Goal: Task Accomplishment & Management: Use online tool/utility

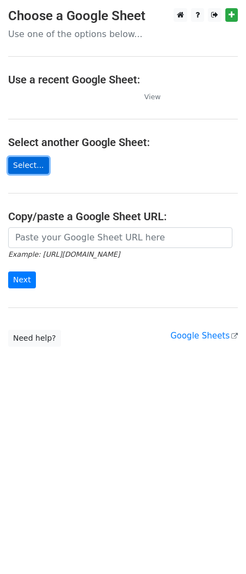
click at [27, 162] on link "Select..." at bounding box center [28, 165] width 41 height 17
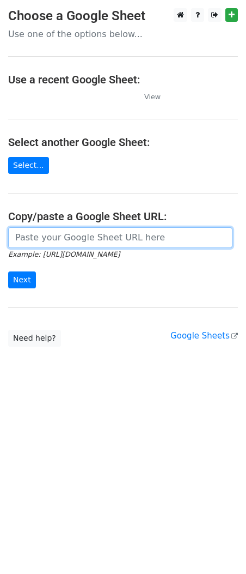
click at [77, 240] on input "url" at bounding box center [120, 237] width 225 height 21
paste input "https://docs.google.com/spreadsheets/d/11tISX0rWFHUgt-YiDZOXsH-ea1020TYiC_SVW2d…"
type input "https://docs.google.com/spreadsheets/d/11tISX0rWFHUgt-YiDZOXsH-ea1020TYiC_SVW2d…"
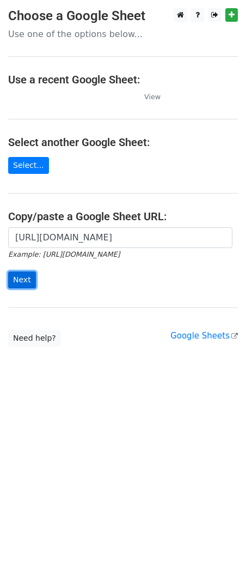
click at [25, 279] on input "Next" at bounding box center [22, 279] width 28 height 17
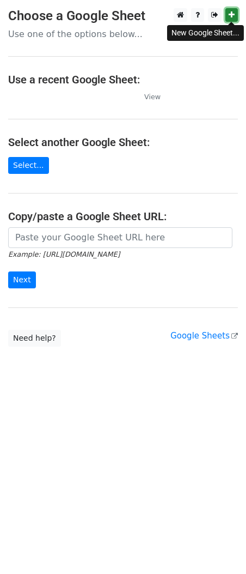
click at [232, 12] on icon at bounding box center [232, 15] width 6 height 8
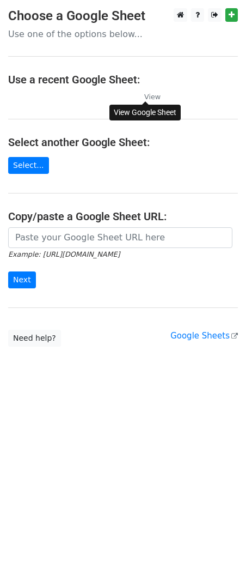
click at [151, 100] on small "View" at bounding box center [152, 97] width 16 height 8
click at [35, 158] on link "Select..." at bounding box center [28, 165] width 41 height 17
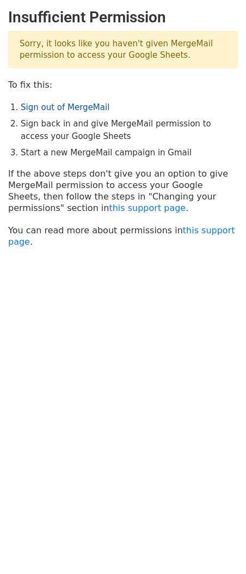
click at [76, 110] on link "Sign out of MergeMail" at bounding box center [65, 107] width 89 height 10
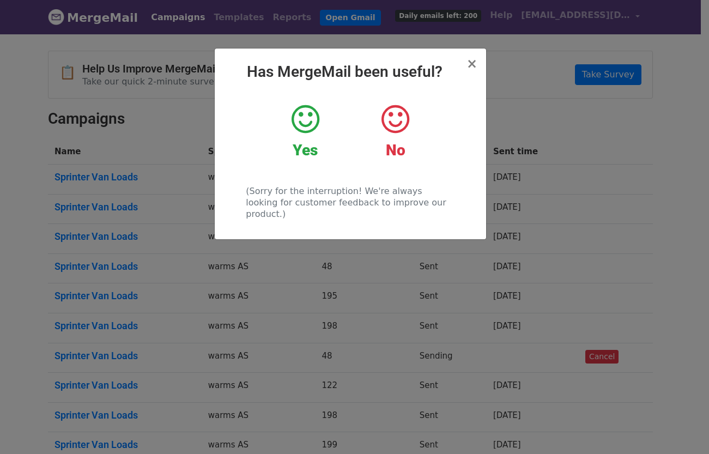
click at [306, 127] on icon at bounding box center [306, 119] width 28 height 33
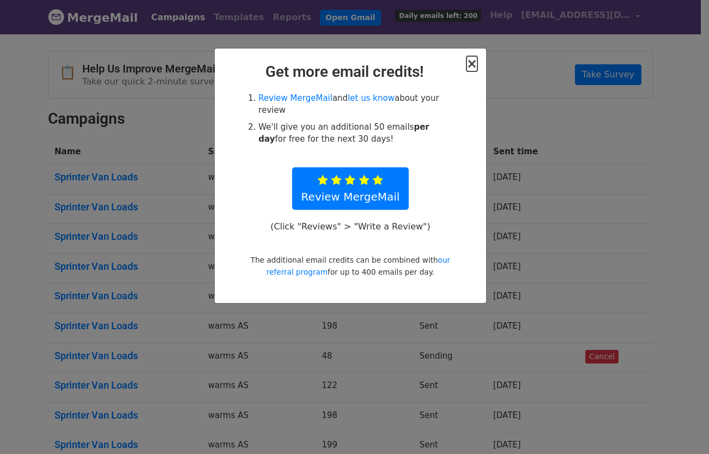
click at [472, 65] on span "×" at bounding box center [471, 63] width 11 height 15
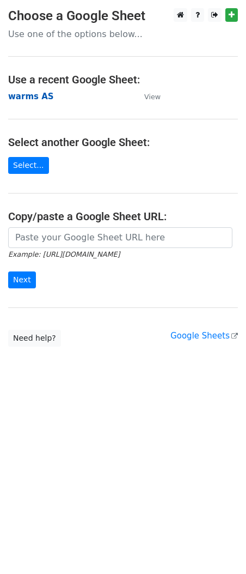
click at [25, 99] on strong "warms AS" at bounding box center [31, 97] width 46 height 10
